Goal: Transaction & Acquisition: Subscribe to service/newsletter

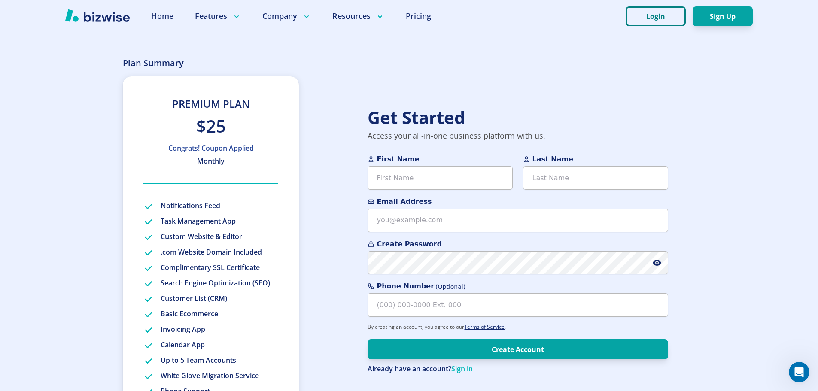
click at [650, 11] on button "Login" at bounding box center [656, 16] width 60 height 20
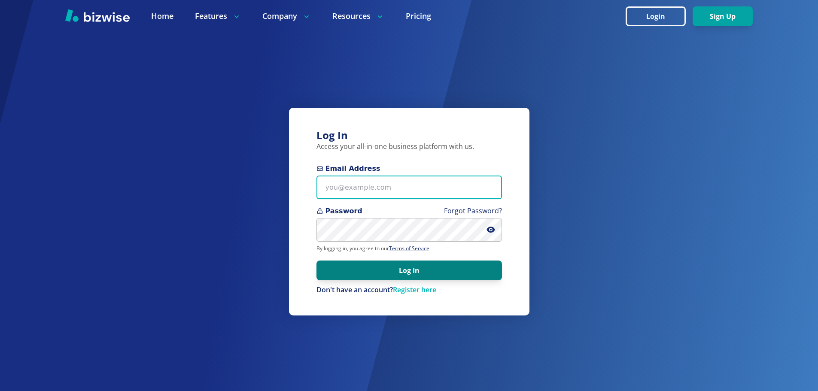
type input "len@buttsinsurance.com"
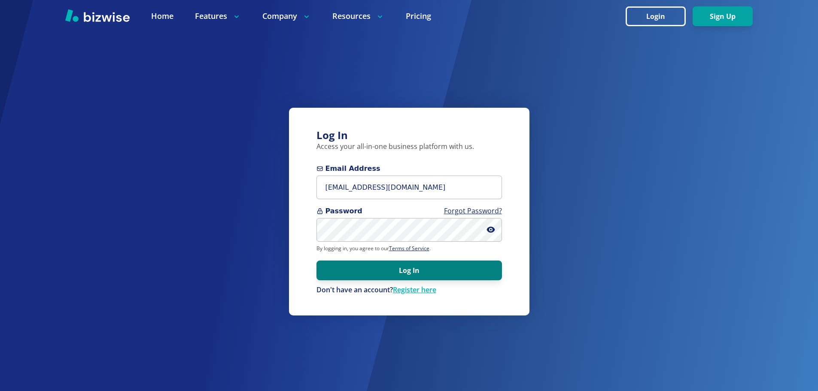
click at [410, 275] on button "Log In" at bounding box center [410, 271] width 186 height 20
